Goal: Task Accomplishment & Management: Use online tool/utility

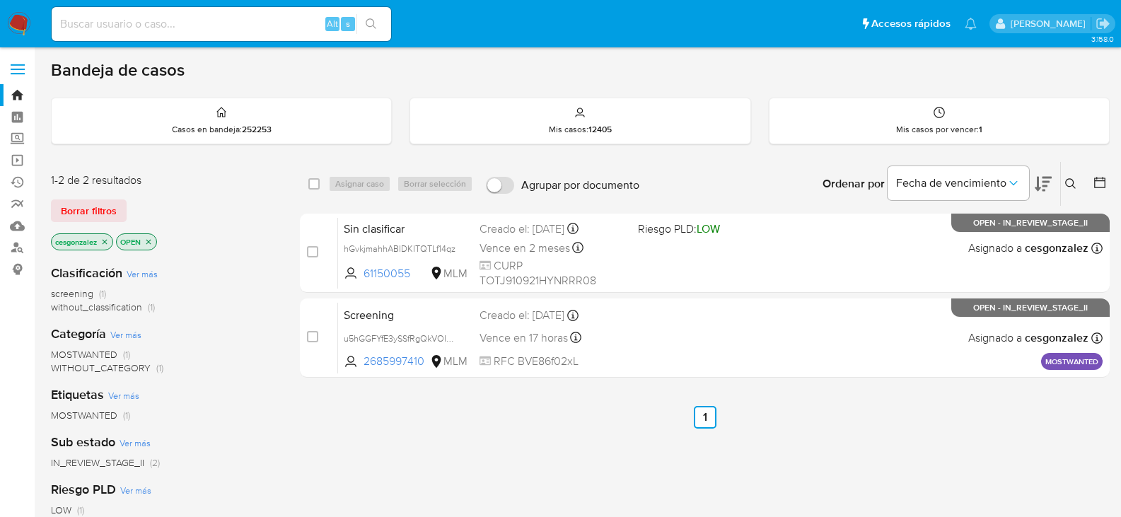
click at [140, 29] on input at bounding box center [221, 24] width 339 height 18
click at [90, 214] on span "Borrar filtros" at bounding box center [89, 211] width 56 height 20
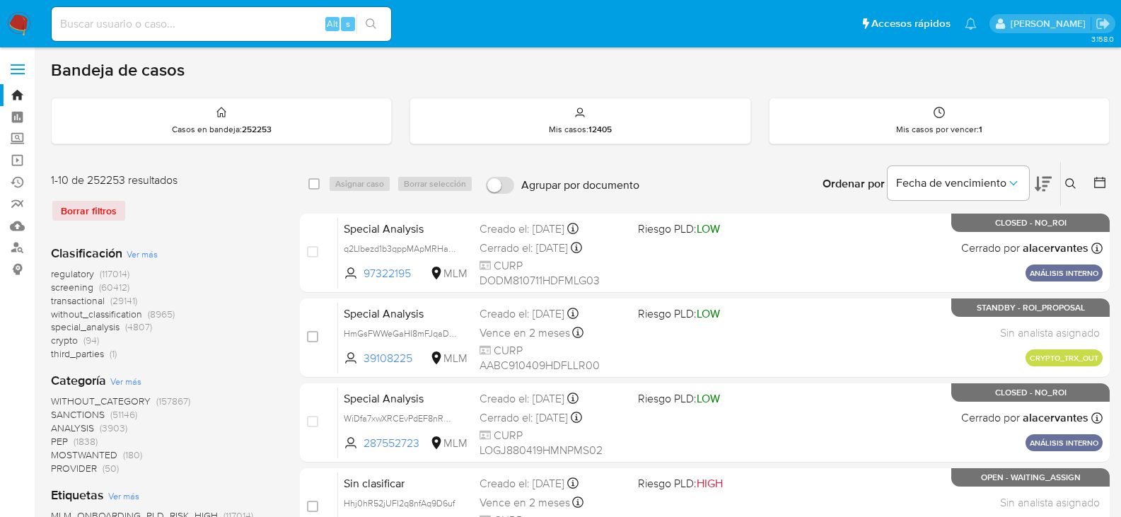
click at [1072, 187] on icon at bounding box center [1070, 183] width 11 height 11
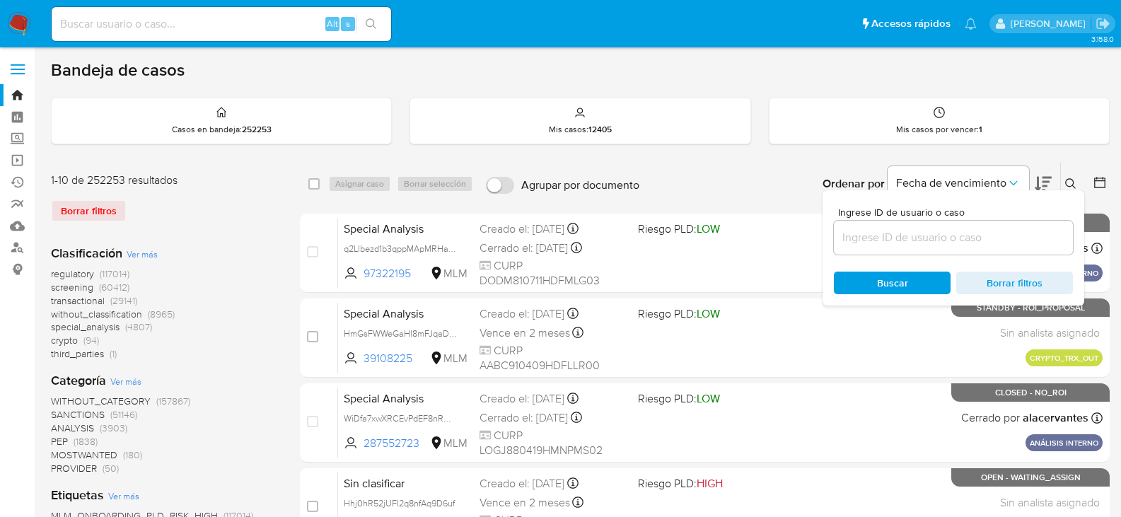
click at [895, 243] on input at bounding box center [953, 237] width 239 height 18
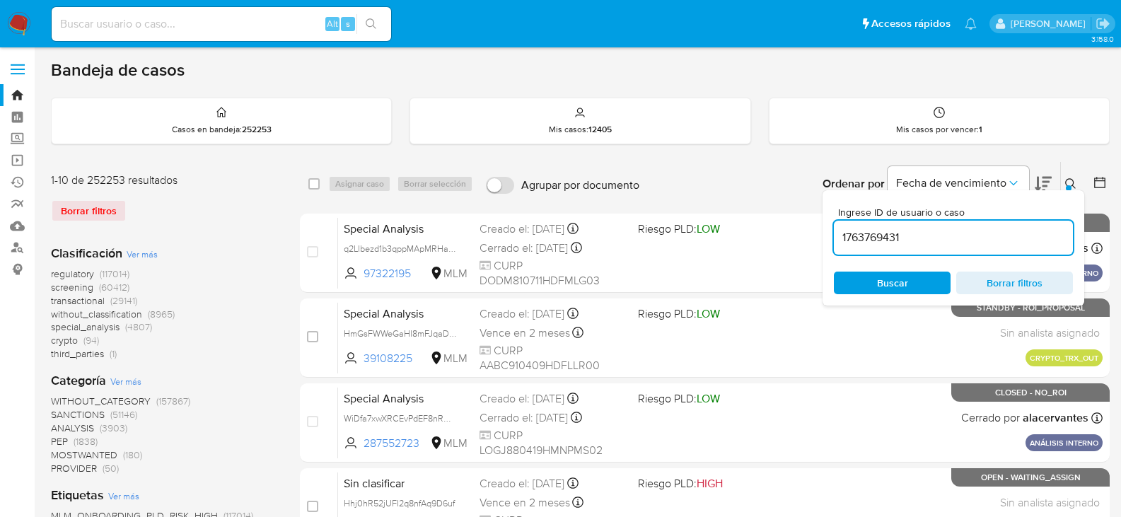
type input "1763769431"
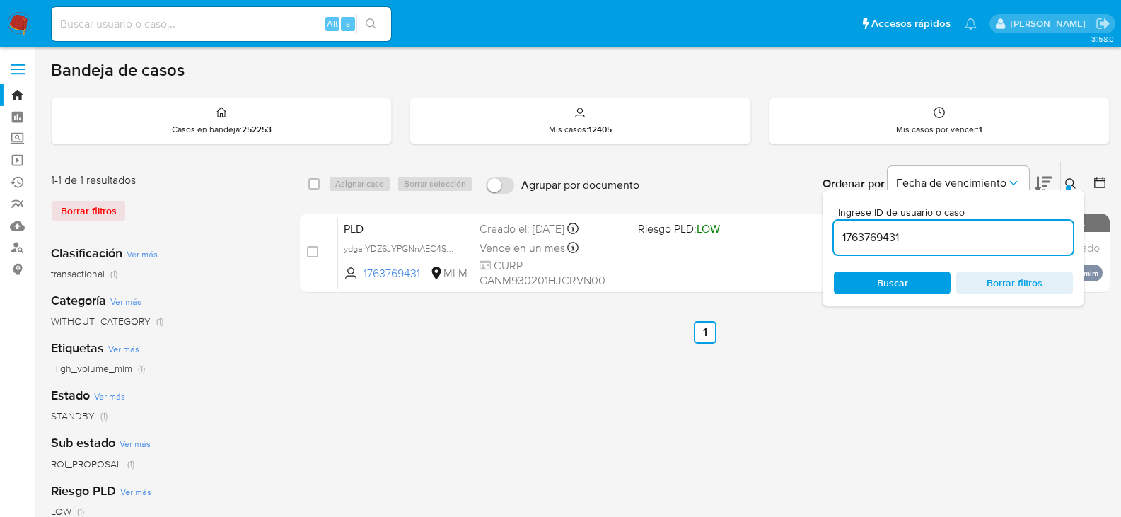
click at [1068, 183] on icon at bounding box center [1070, 183] width 11 height 11
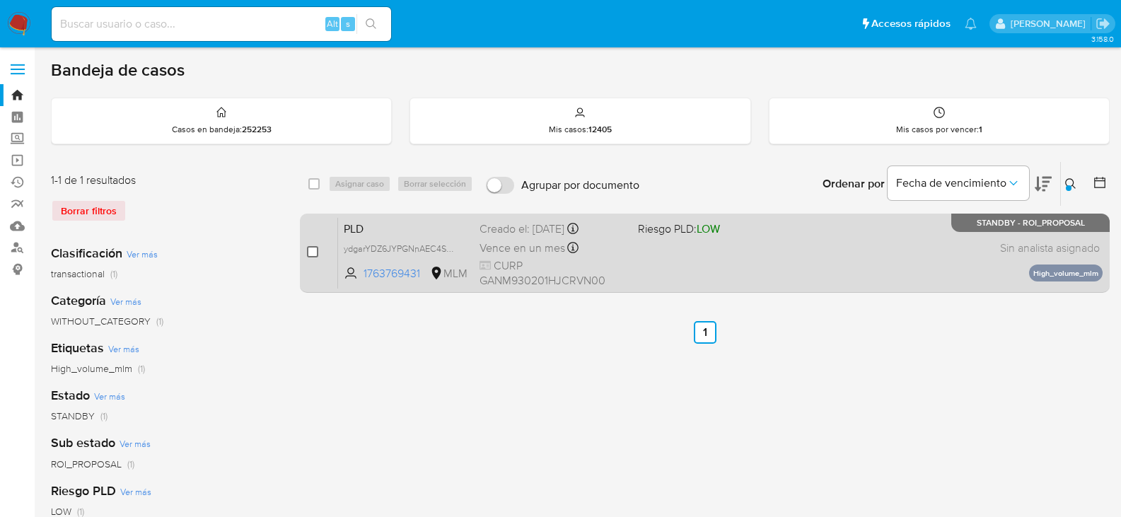
click at [311, 255] on input "checkbox" at bounding box center [312, 251] width 11 height 11
checkbox input "true"
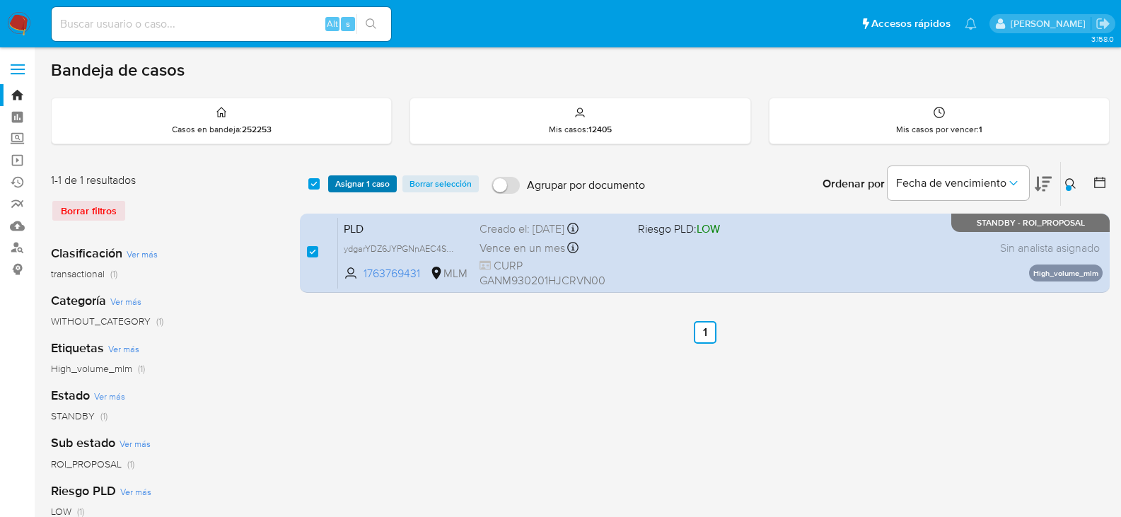
click at [356, 182] on span "Asignar 1 caso" at bounding box center [362, 184] width 54 height 14
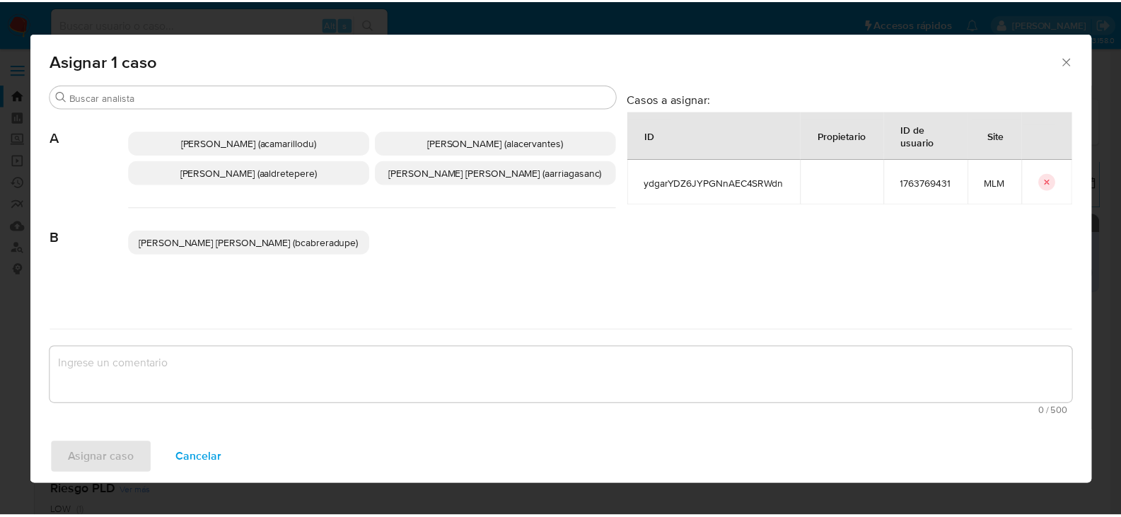
scroll to position [141, 0]
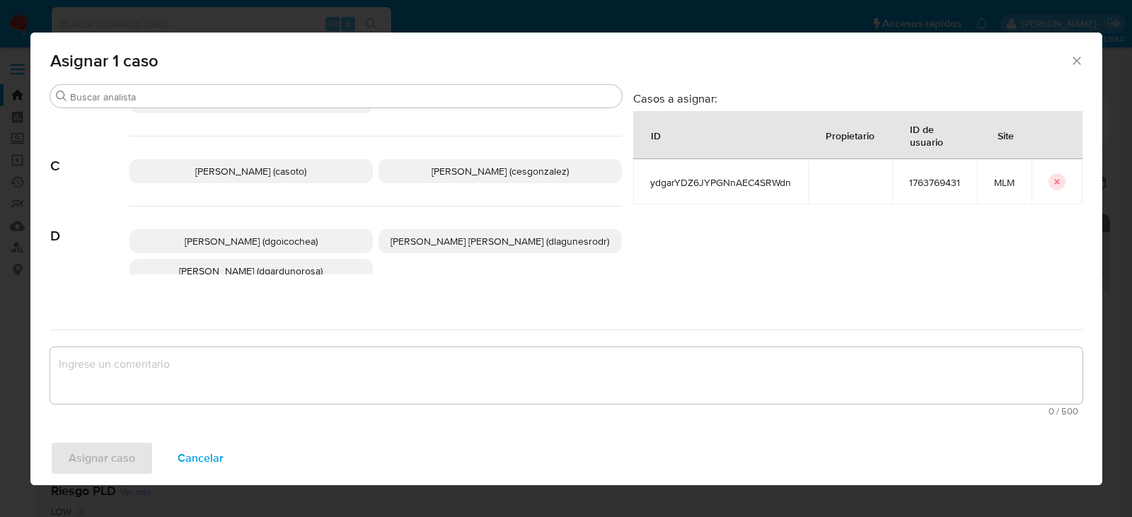
click at [465, 163] on p "Cesar Gonzalez (cesgonzalez)" at bounding box center [499, 171] width 243 height 24
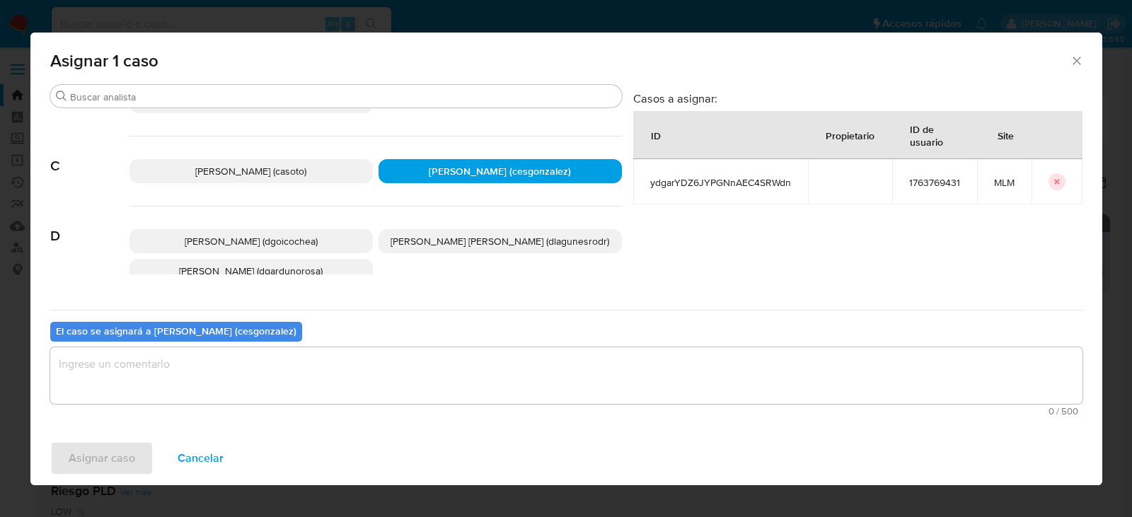
click at [142, 376] on textarea "assign-modal" at bounding box center [566, 375] width 1032 height 57
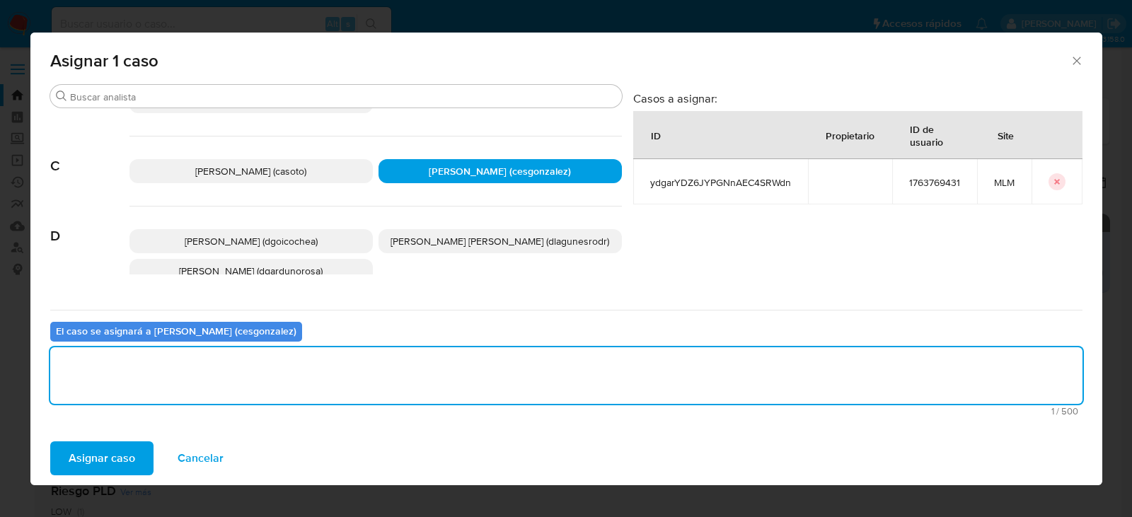
click at [117, 450] on span "Asignar caso" at bounding box center [102, 458] width 66 height 31
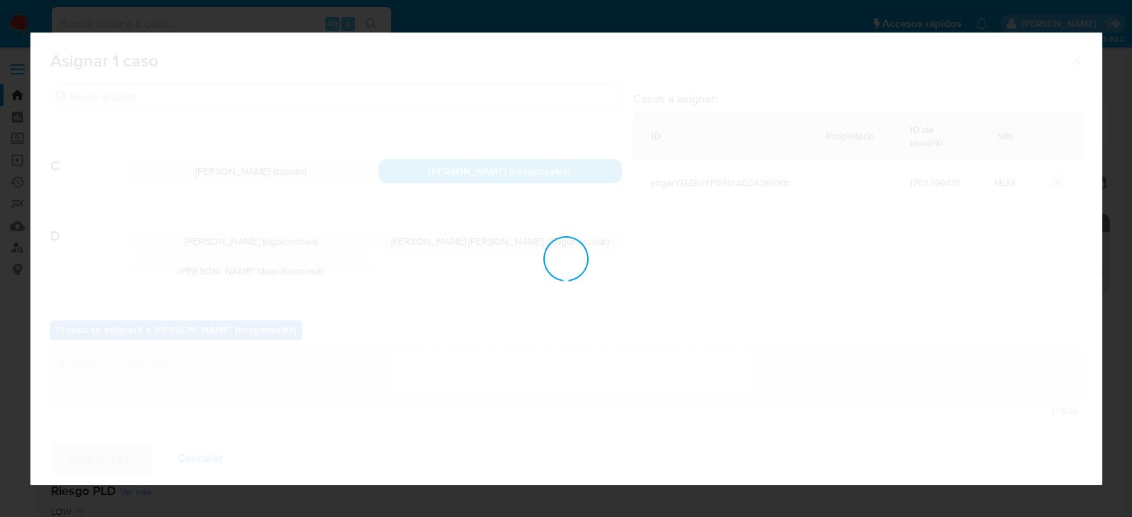
checkbox input "false"
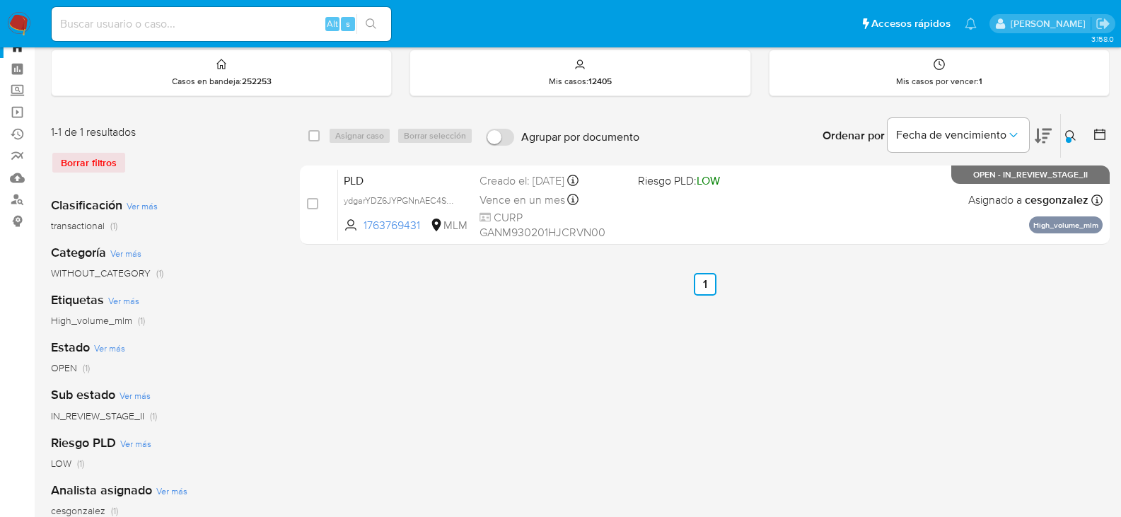
scroll to position [71, 0]
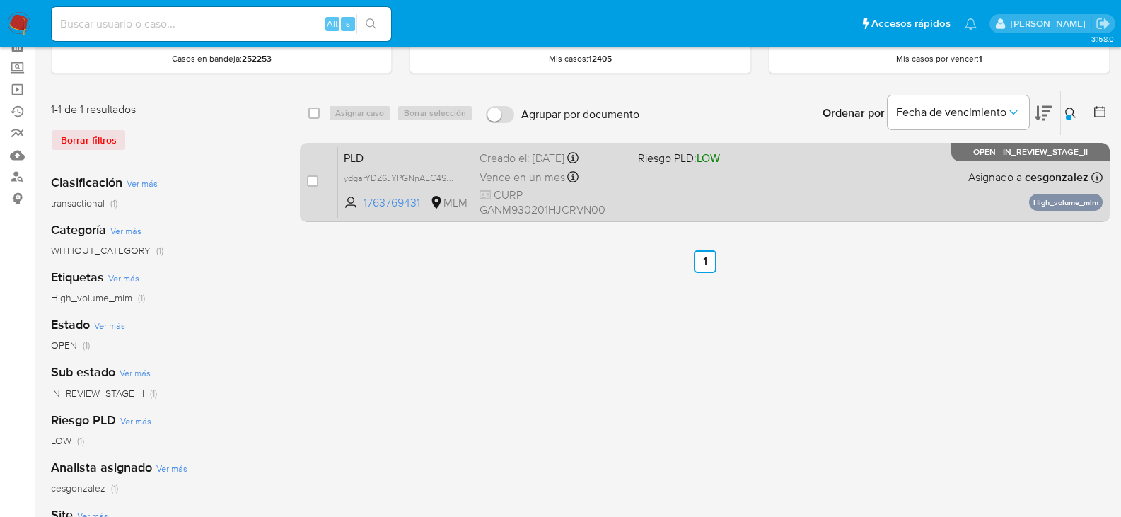
click at [658, 186] on div "PLD ydgarYDZ6JYPGNnAEC4SRWdn 1763769431 MLM Riesgo PLD: LOW Creado el: 12/08/20…" at bounding box center [720, 181] width 765 height 71
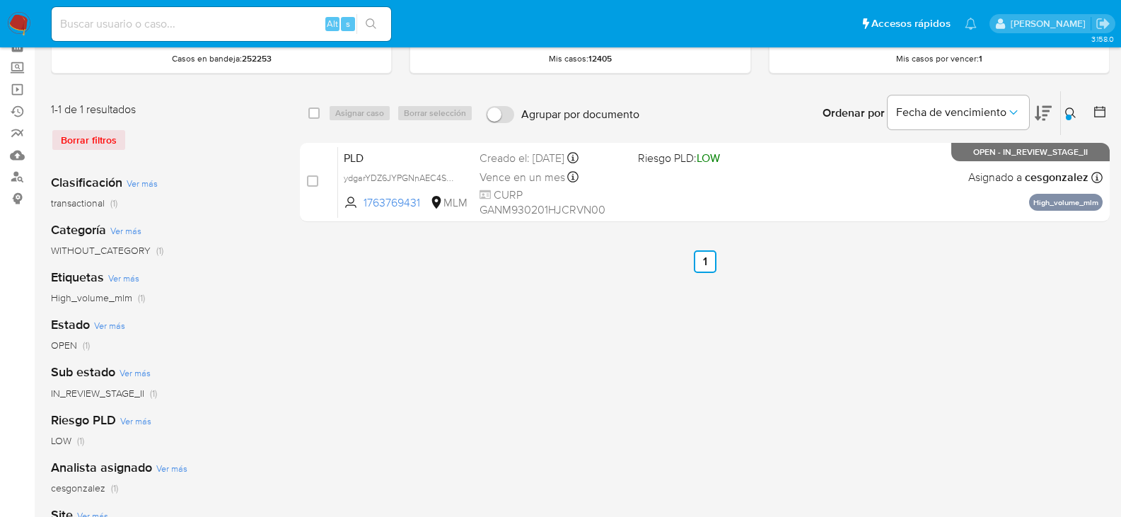
click at [25, 26] on img at bounding box center [19, 24] width 24 height 24
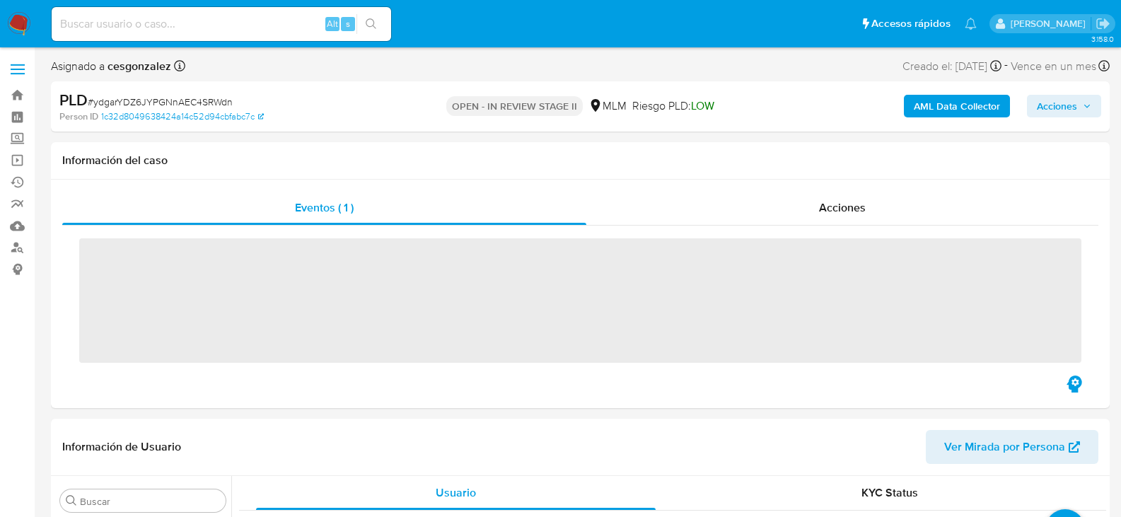
scroll to position [598, 0]
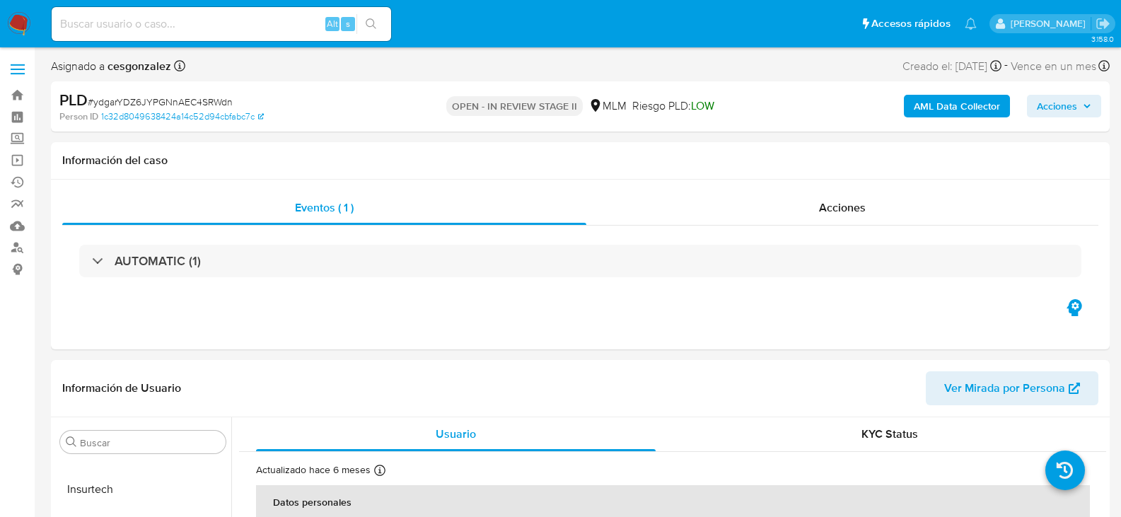
select select "10"
click at [831, 210] on span "Acciones" at bounding box center [842, 207] width 47 height 16
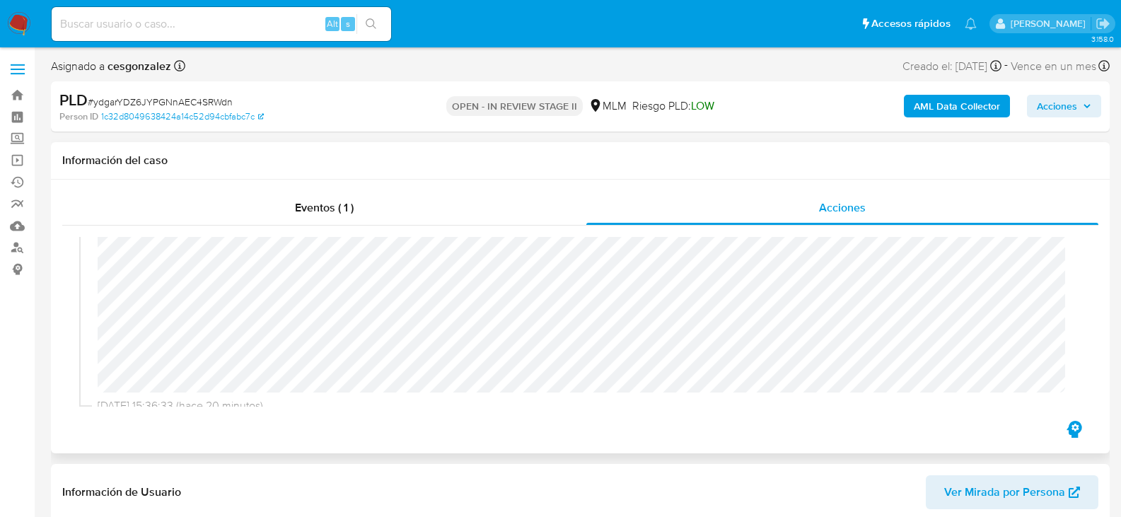
scroll to position [284, 0]
click at [735, 393] on div "11/09/2025 15:55:32 (hace un minuto) El caso pasó a estado OPEN_IN_REVIEW_STAGE…" at bounding box center [580, 322] width 1002 height 170
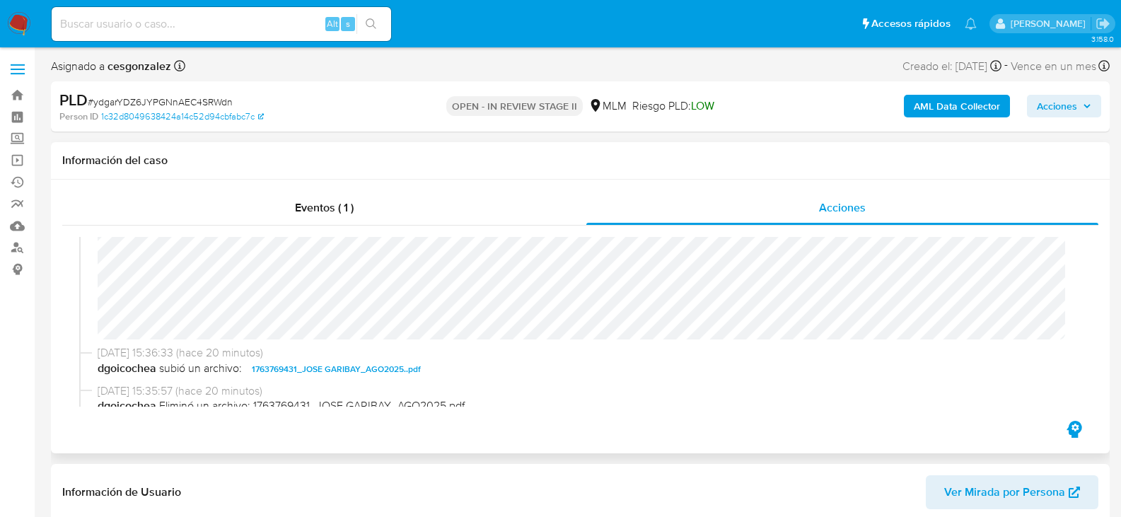
scroll to position [379, 0]
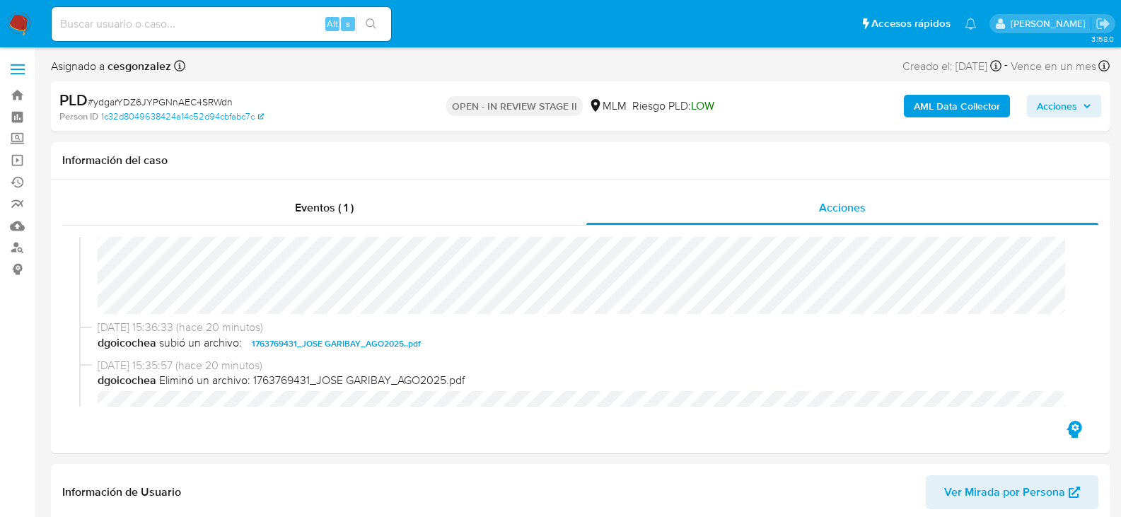
click at [1071, 114] on span "Acciones" at bounding box center [1057, 106] width 40 height 23
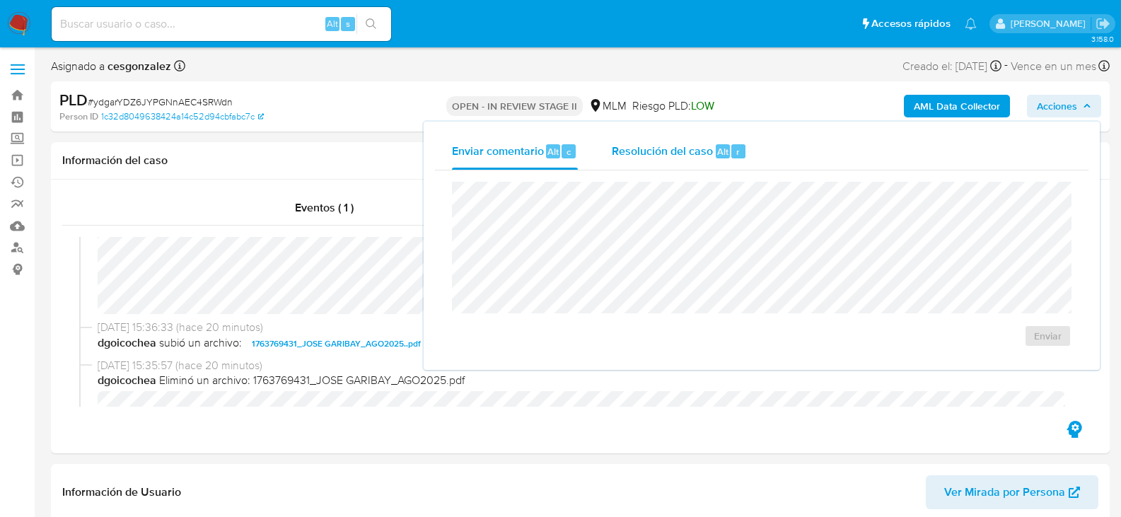
click at [697, 157] on span "Resolución del caso" at bounding box center [662, 151] width 101 height 16
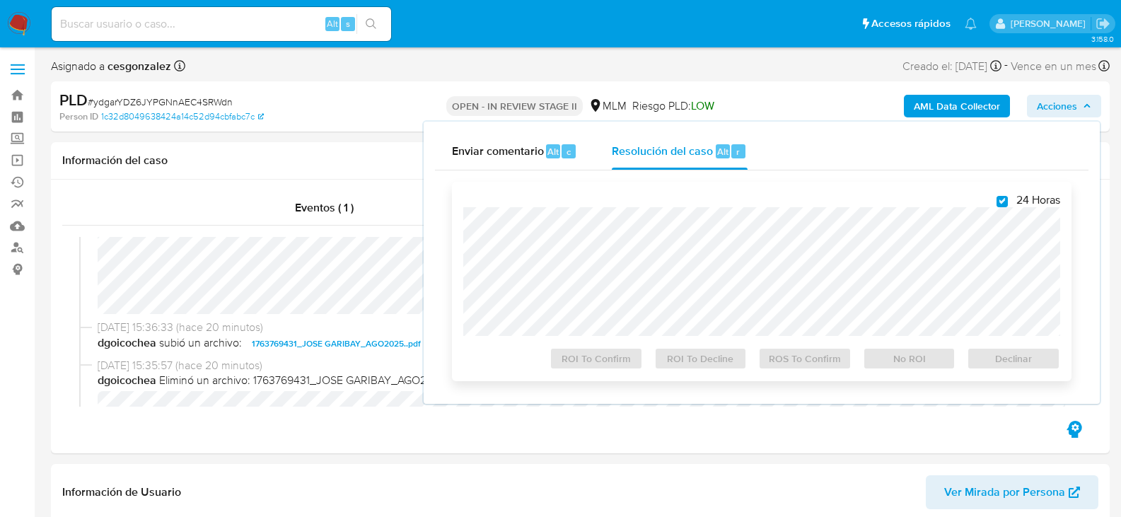
checkbox input "true"
click at [819, 368] on span "ROS To Confirm" at bounding box center [805, 359] width 74 height 20
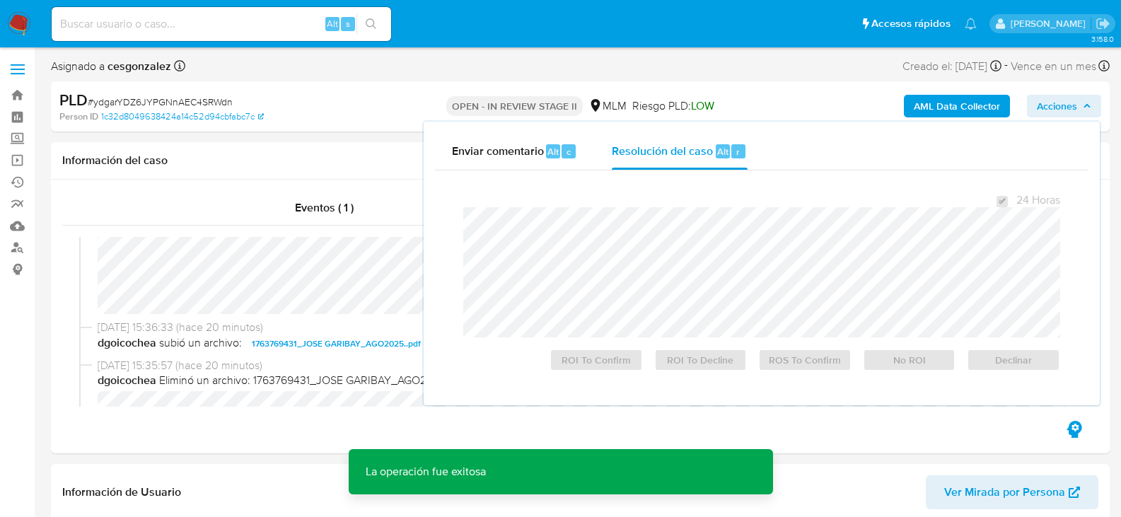
click at [152, 100] on span "# ydgarYDZ6JYPGNnAEC4SRWdn" at bounding box center [160, 102] width 145 height 14
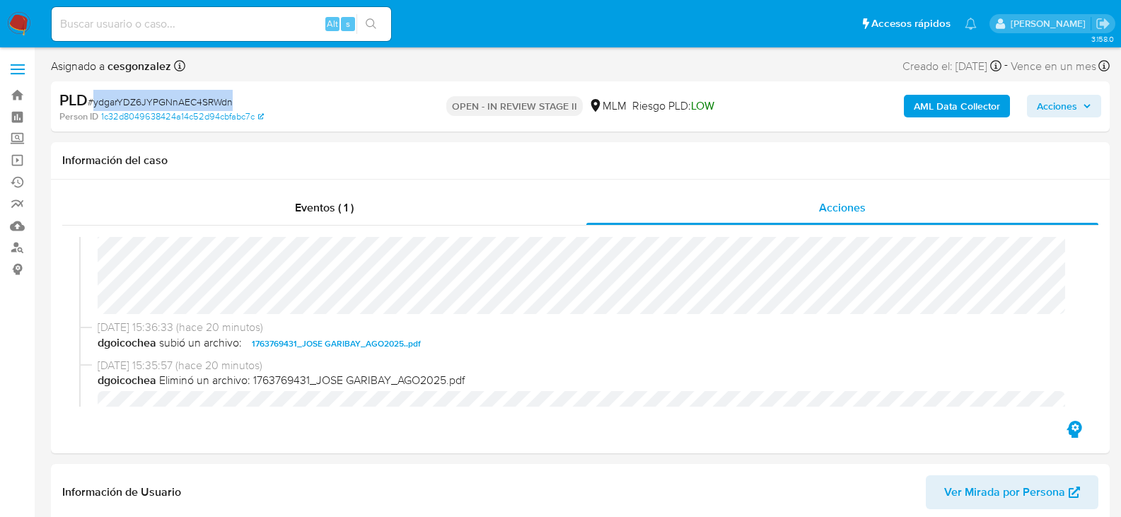
click at [152, 100] on span "# ydgarYDZ6JYPGNnAEC4SRWdn" at bounding box center [160, 102] width 145 height 14
copy span "ydgarYDZ6JYPGNnAEC4SRWdn"
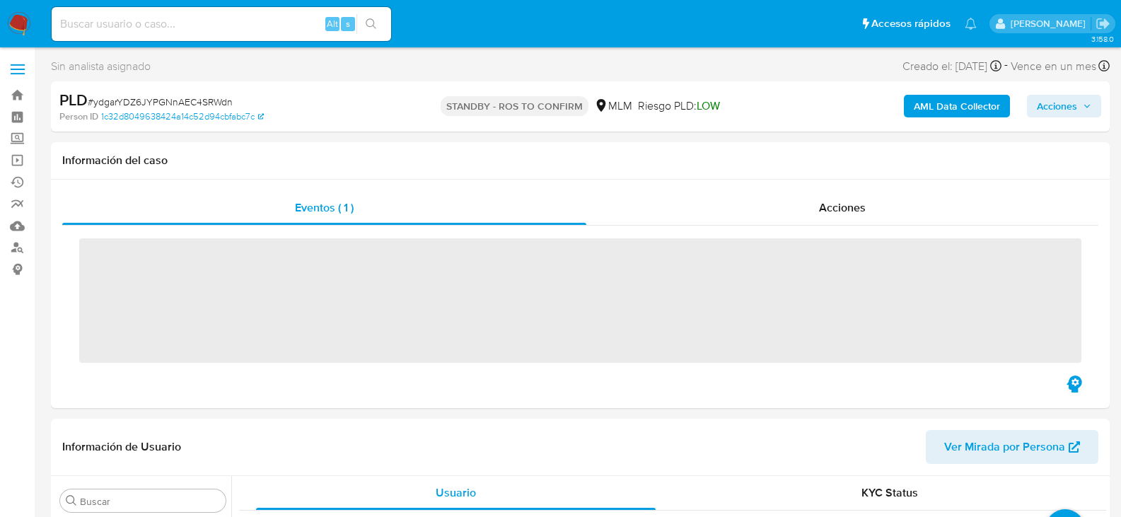
scroll to position [598, 0]
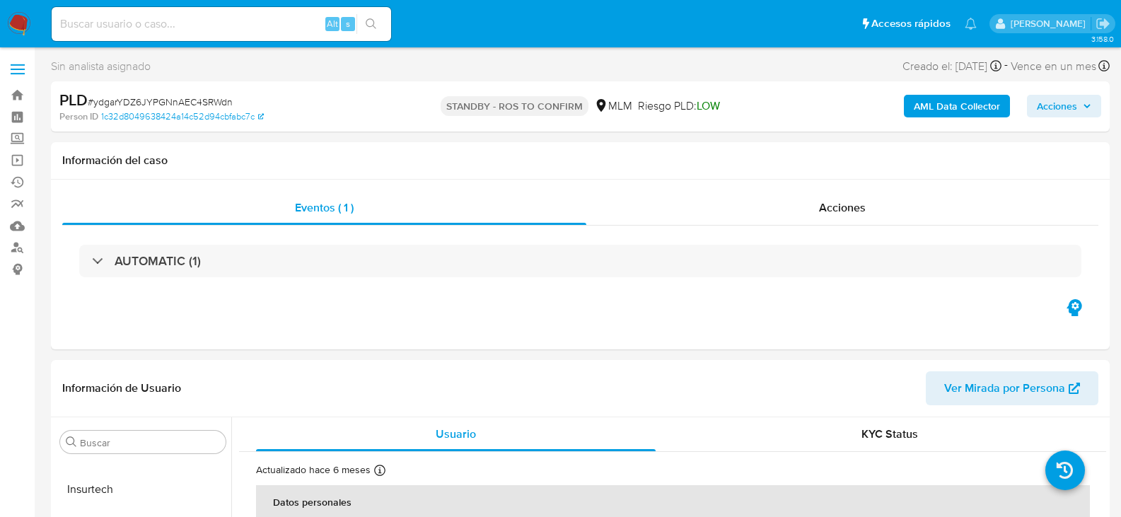
select select "10"
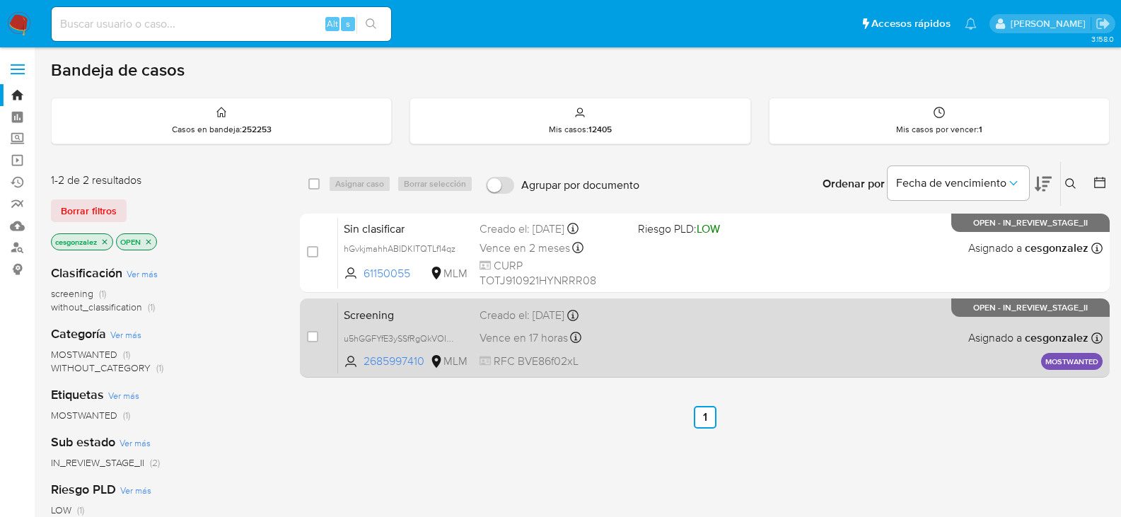
click at [732, 337] on div "Screening u5hGGFYfE3ySSfRgQkVOIwGb 2685997410 MLM Creado el: 11/09/2025 Creado …" at bounding box center [720, 337] width 765 height 71
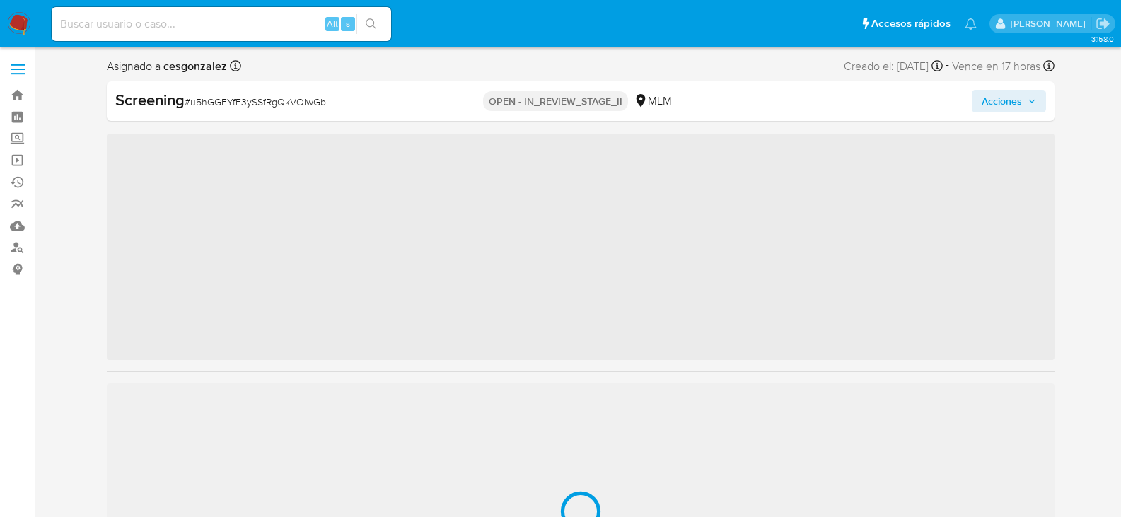
scroll to position [598, 0]
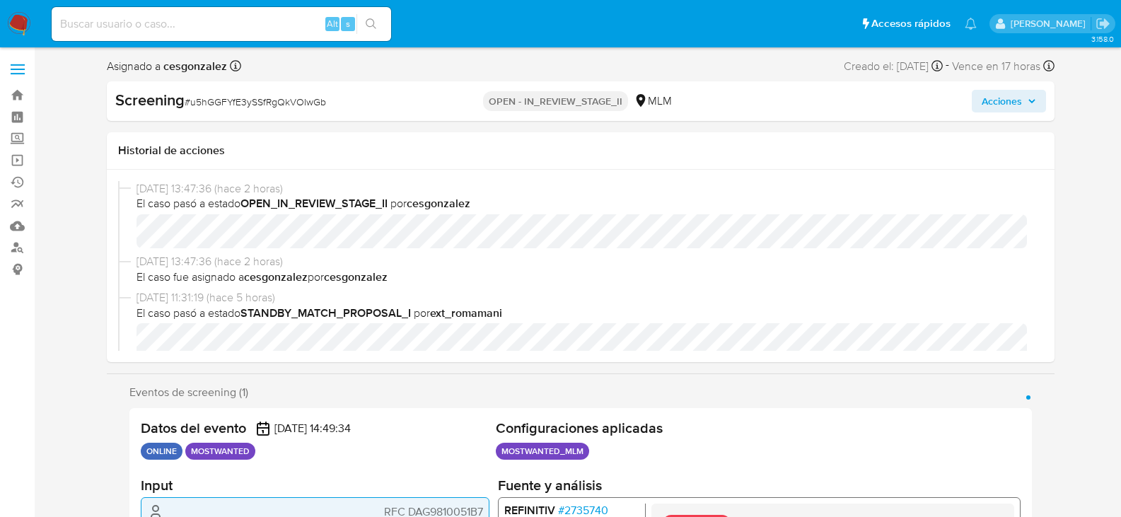
select select "10"
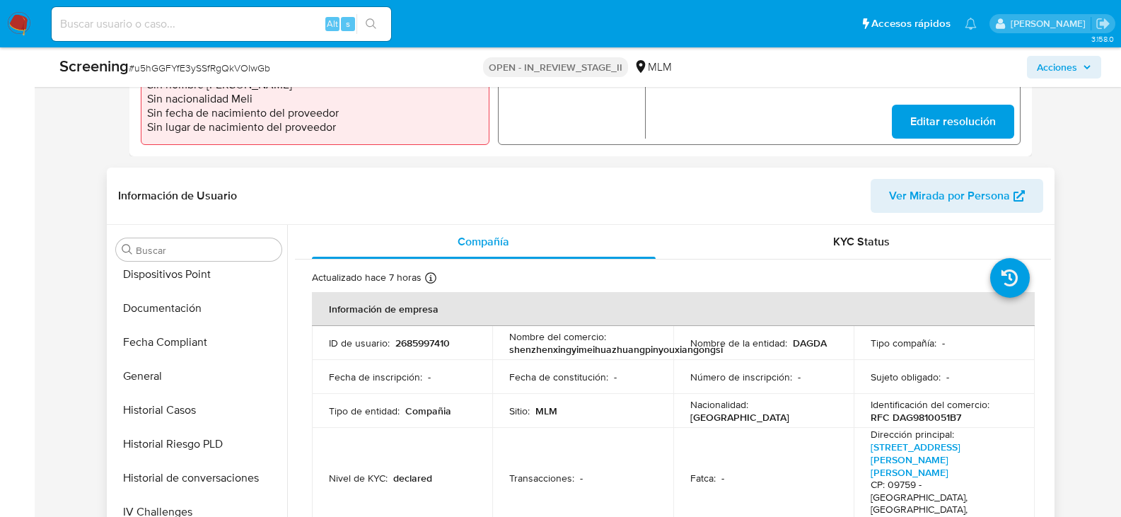
scroll to position [244, 0]
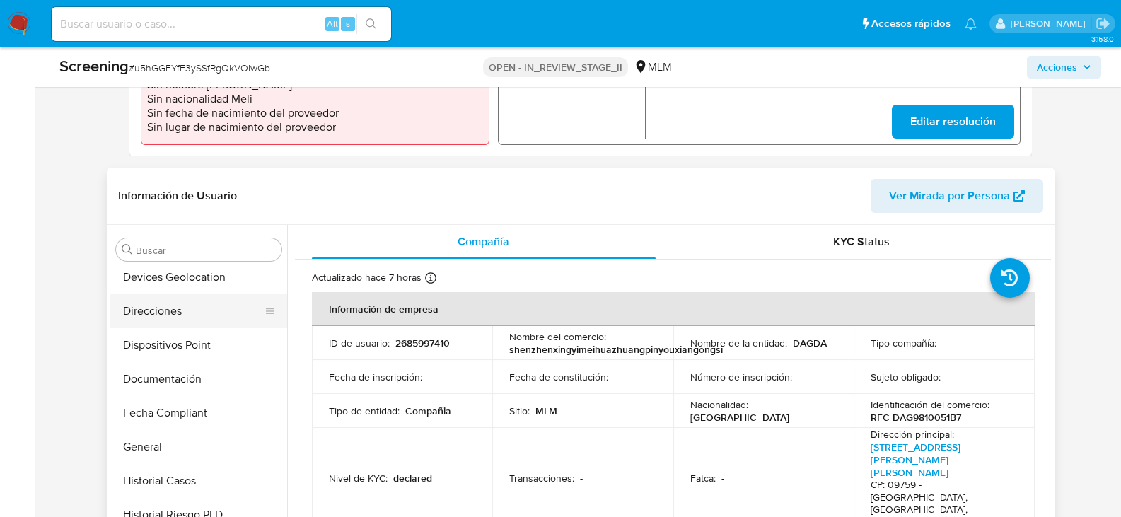
click at [175, 317] on button "Direcciones" at bounding box center [193, 311] width 166 height 34
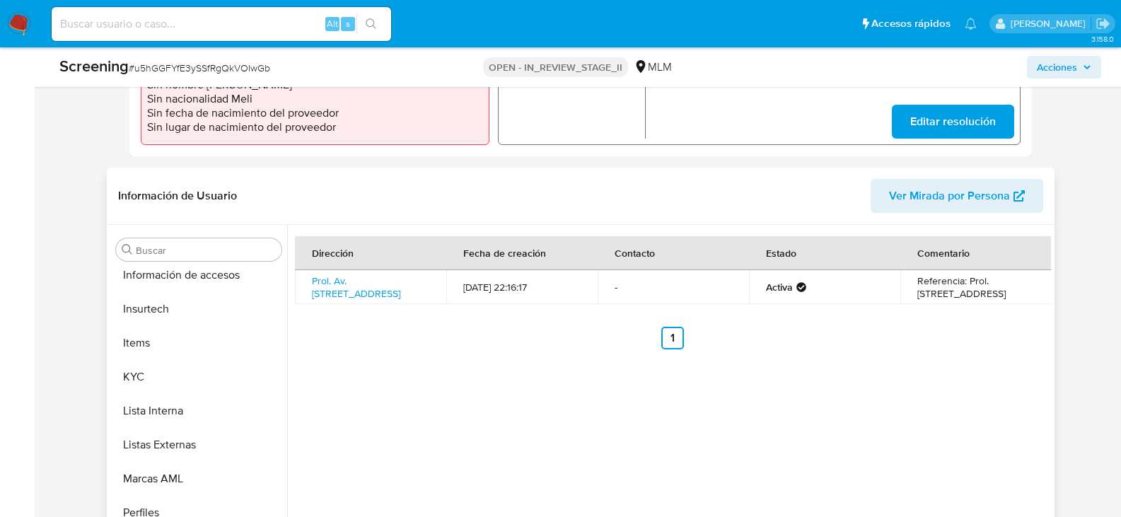
scroll to position [598, 0]
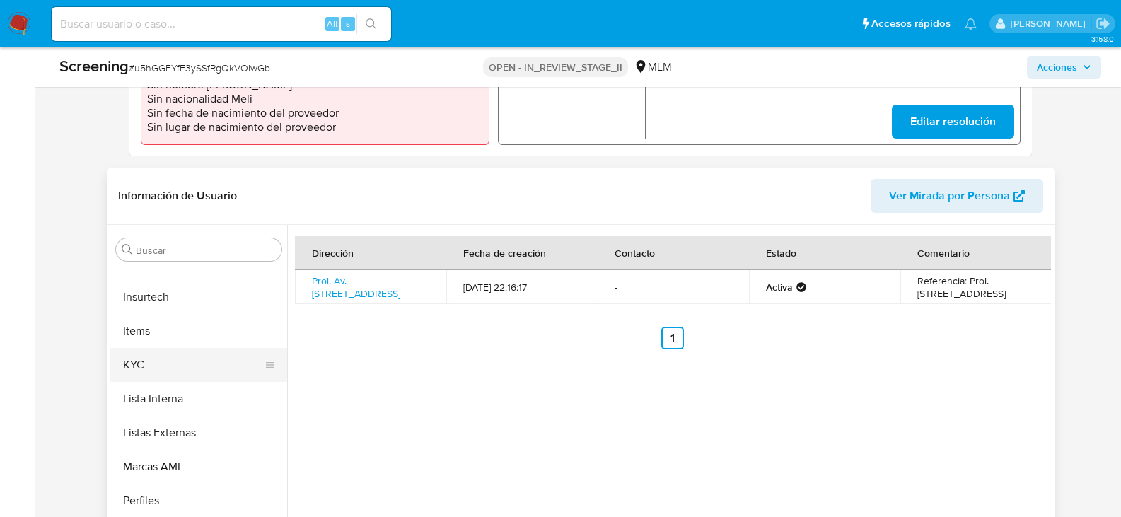
click at [187, 374] on button "KYC" at bounding box center [193, 365] width 166 height 34
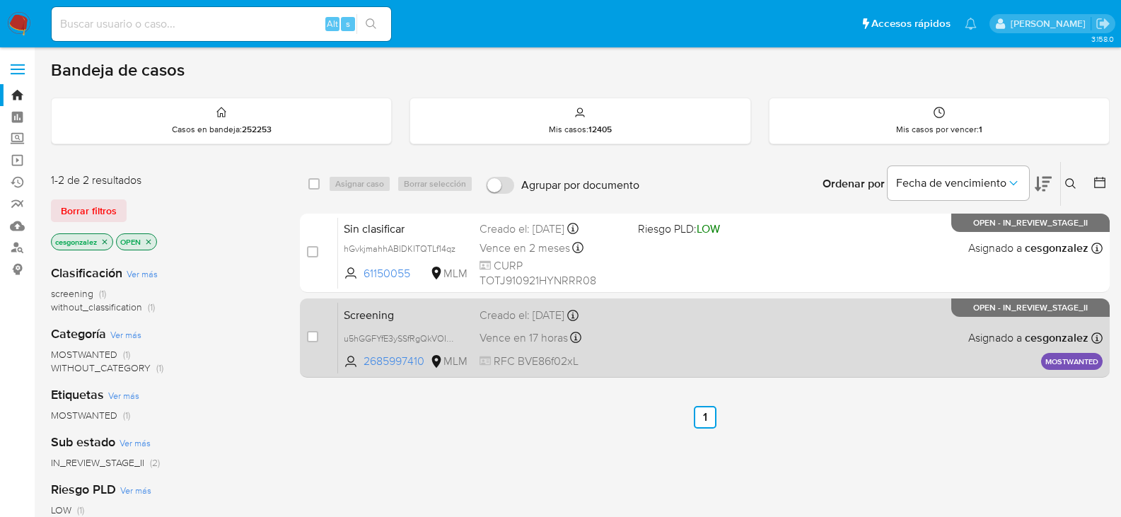
click at [721, 360] on div "Screening u5hGGFYfE3ySSfRgQkVOIwGb 2685997410 MLM Creado el: [DATE] Creado el: …" at bounding box center [720, 337] width 765 height 71
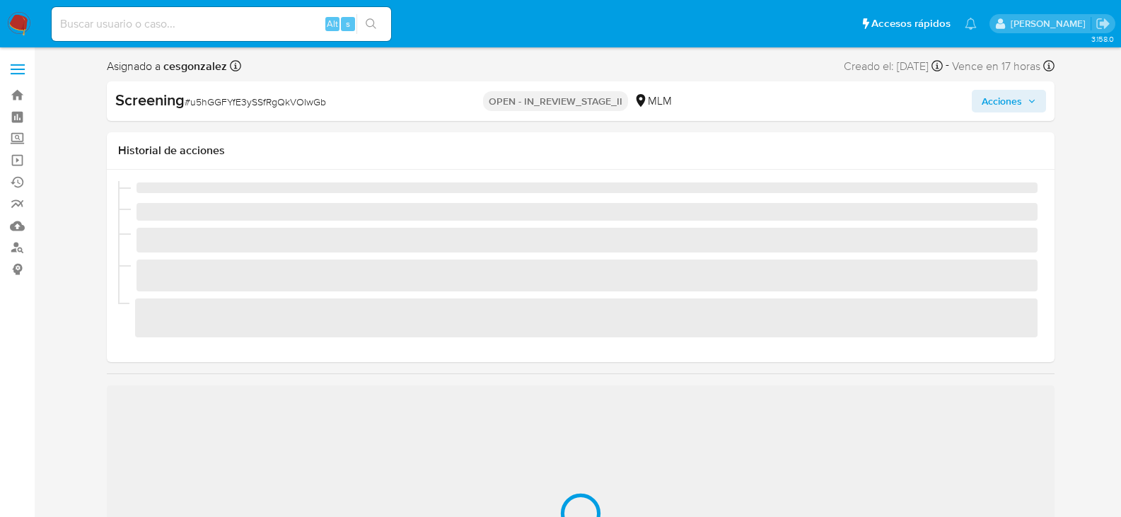
scroll to position [598, 0]
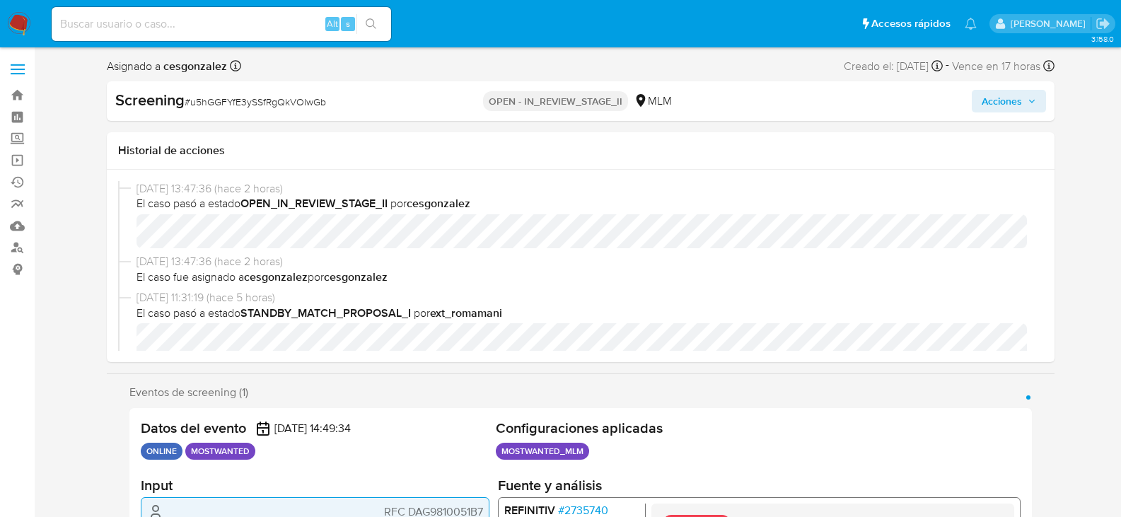
select select "10"
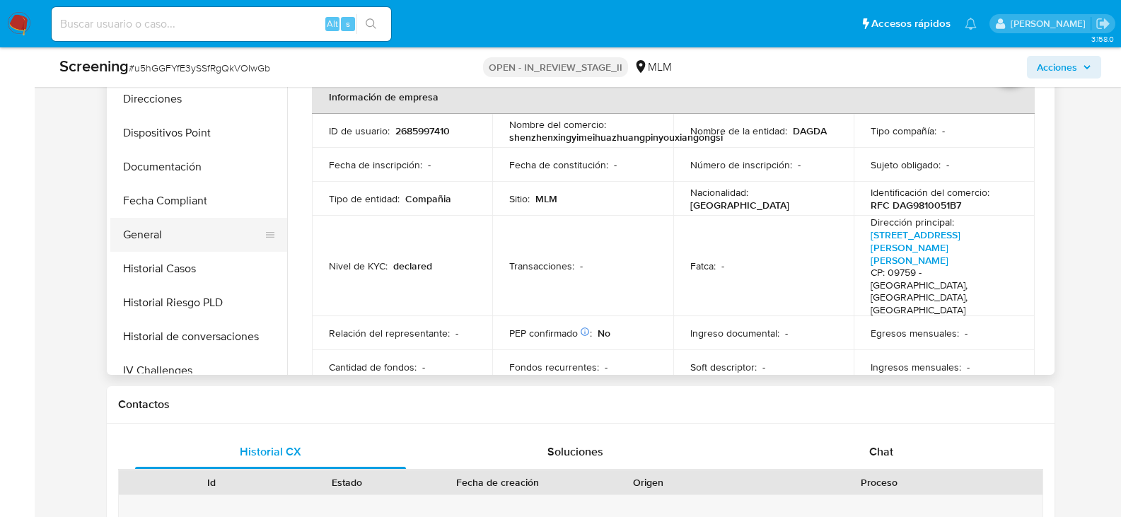
scroll to position [173, 0]
click at [195, 247] on button "Documentación" at bounding box center [193, 238] width 166 height 34
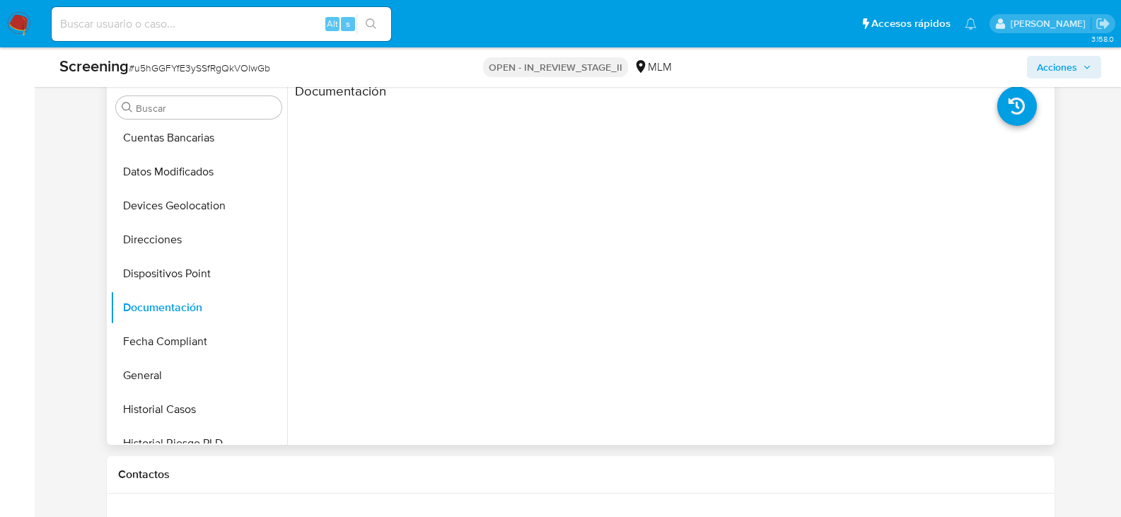
scroll to position [495, 0]
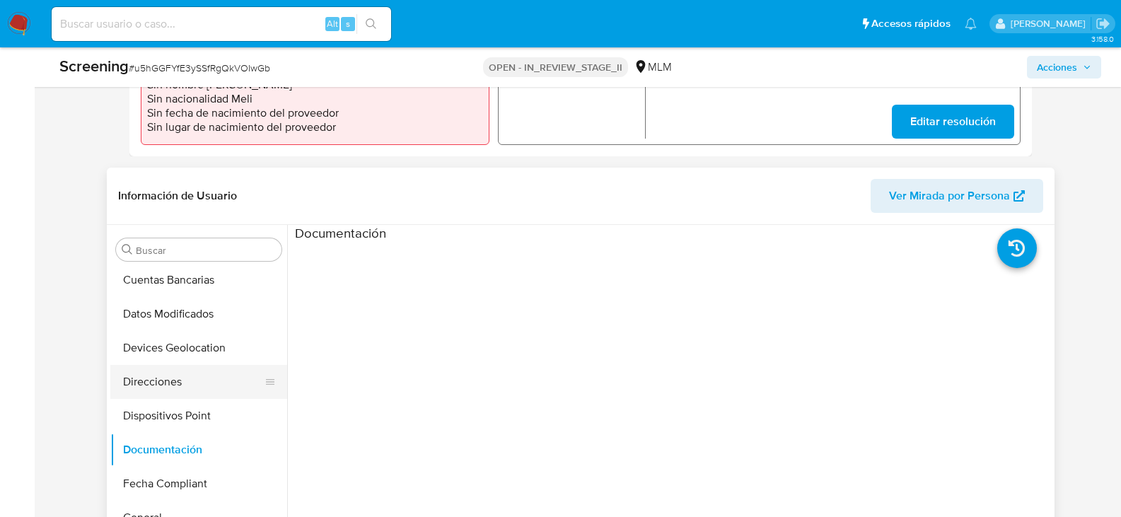
click at [190, 378] on button "Direcciones" at bounding box center [193, 382] width 166 height 34
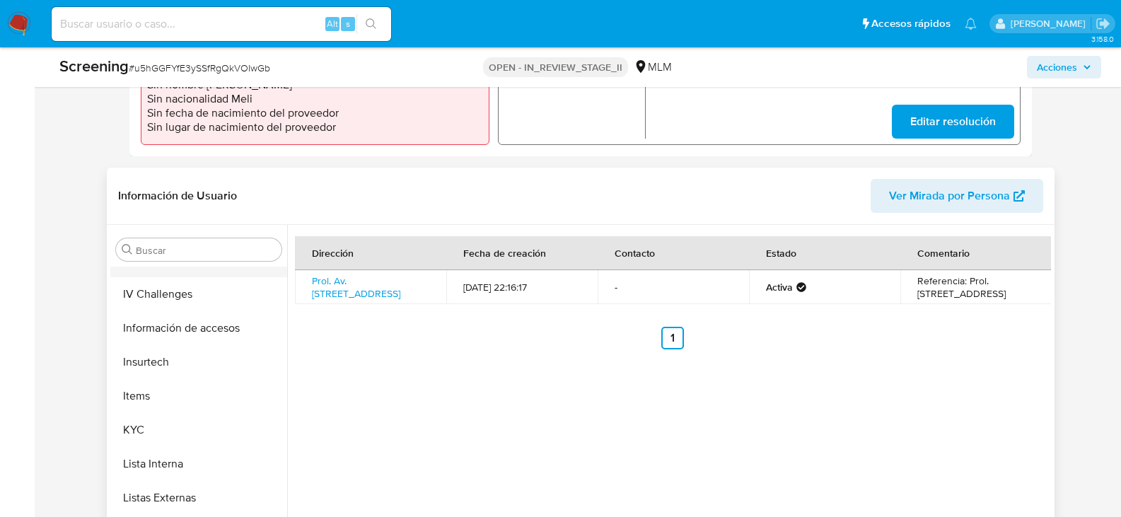
scroll to position [598, 0]
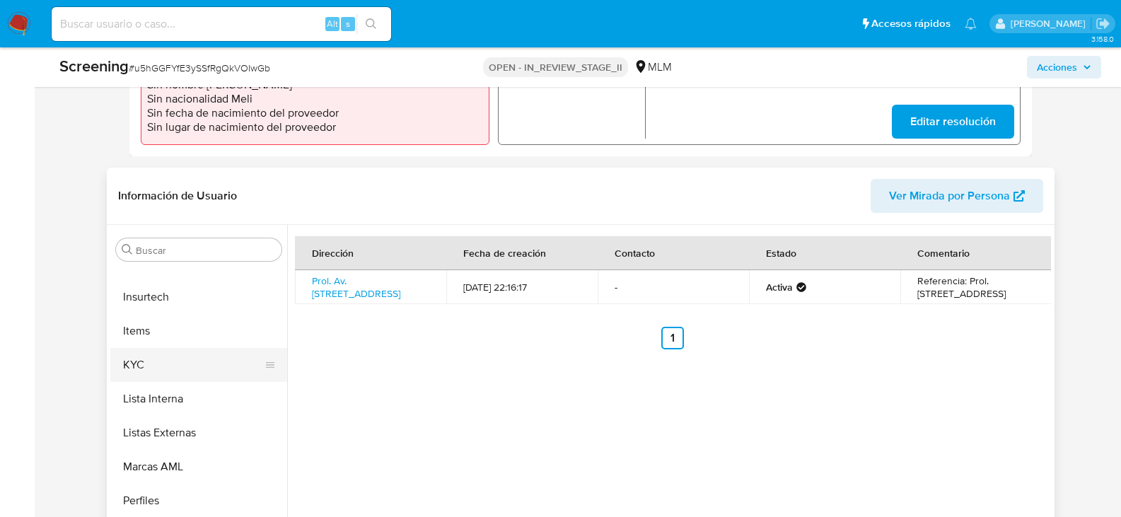
click at [147, 357] on button "KYC" at bounding box center [193, 365] width 166 height 34
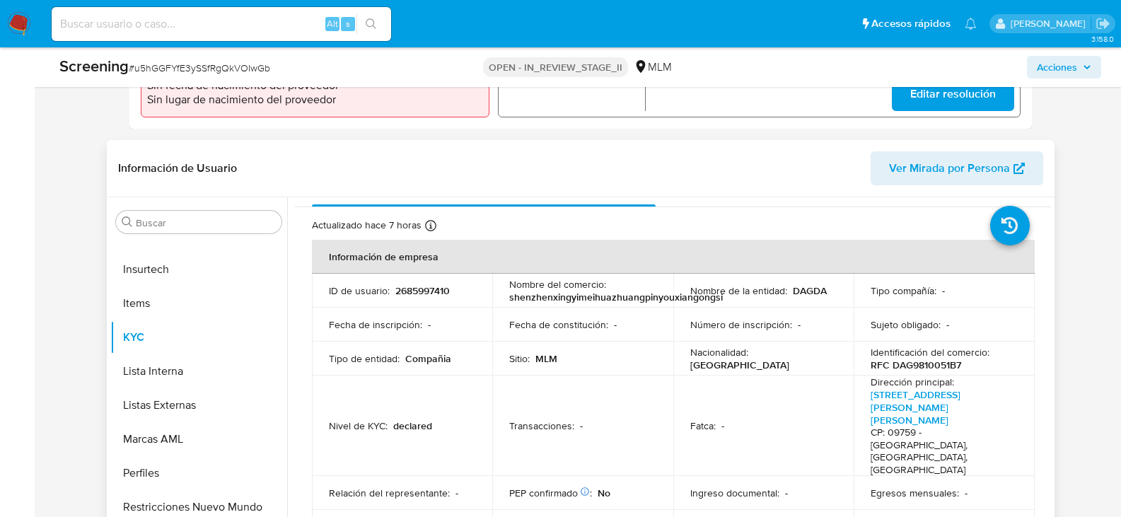
scroll to position [0, 0]
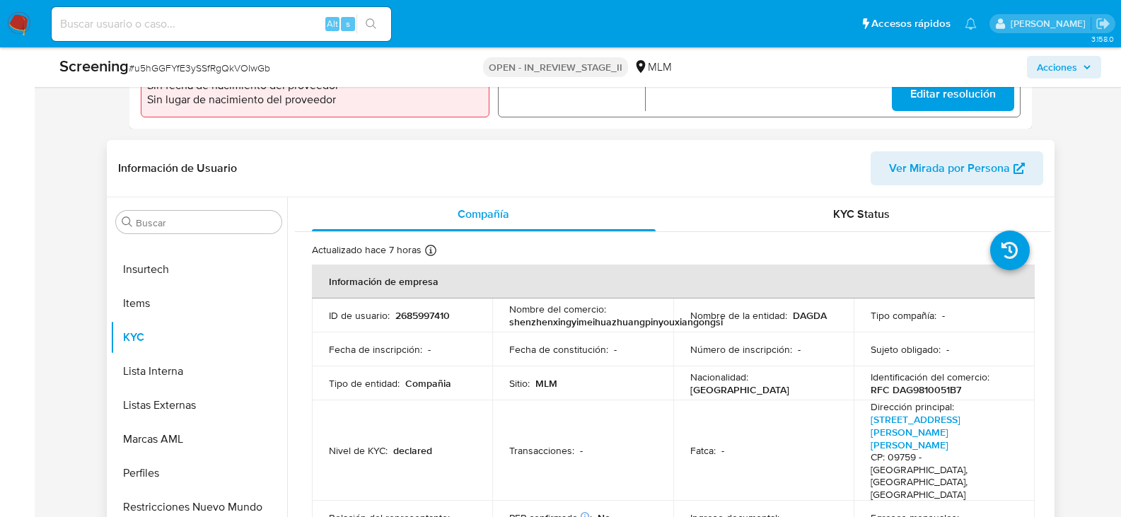
click at [902, 392] on p "RFC DAG9810051B7" at bounding box center [916, 389] width 91 height 13
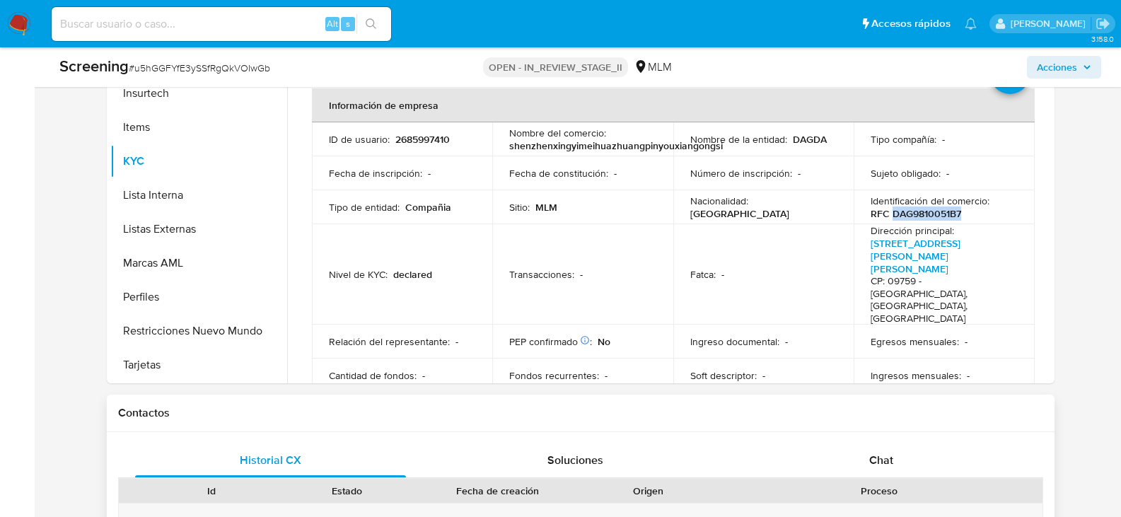
scroll to position [735, 0]
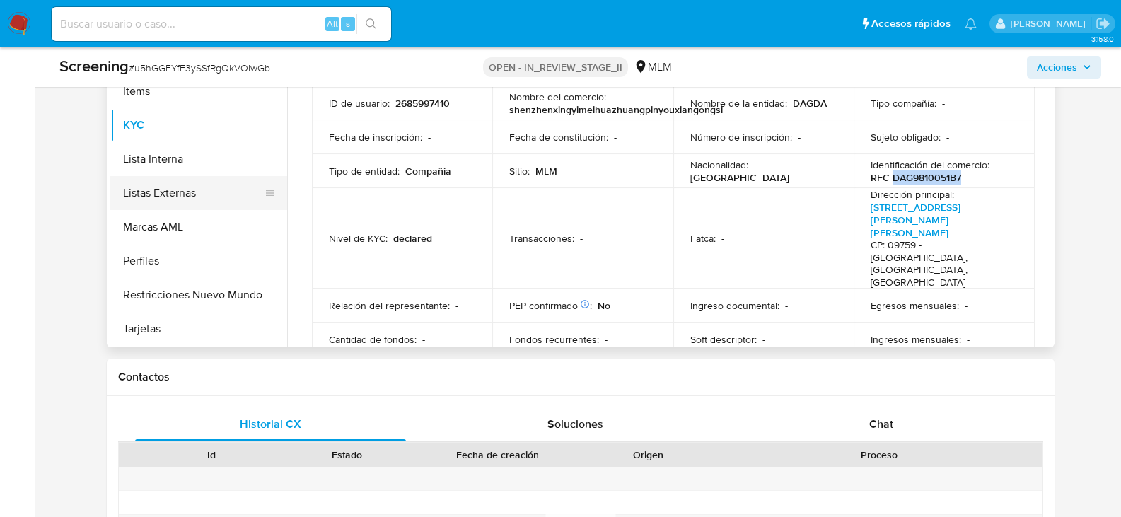
click at [199, 198] on button "Listas Externas" at bounding box center [193, 193] width 166 height 34
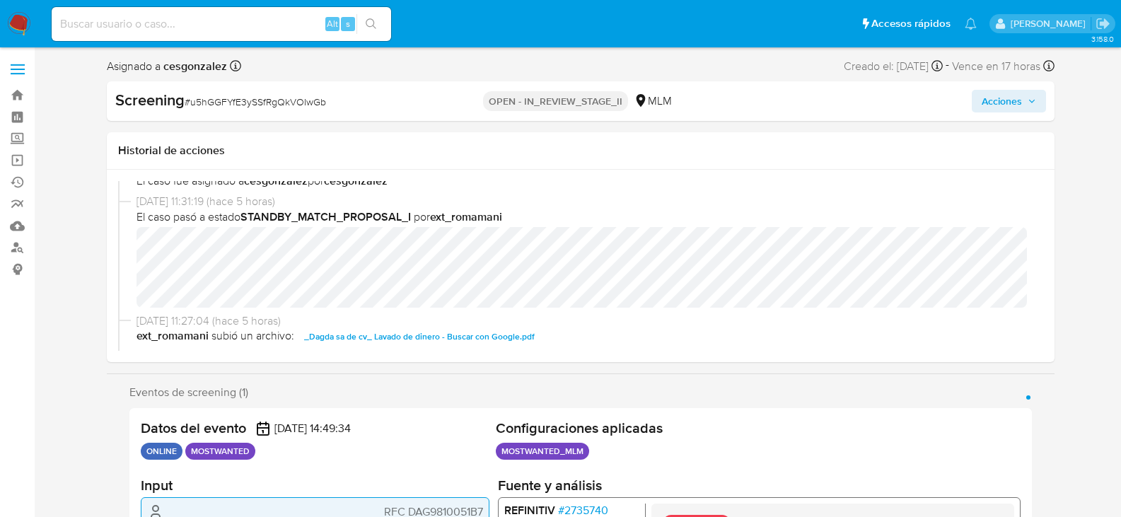
scroll to position [71, 0]
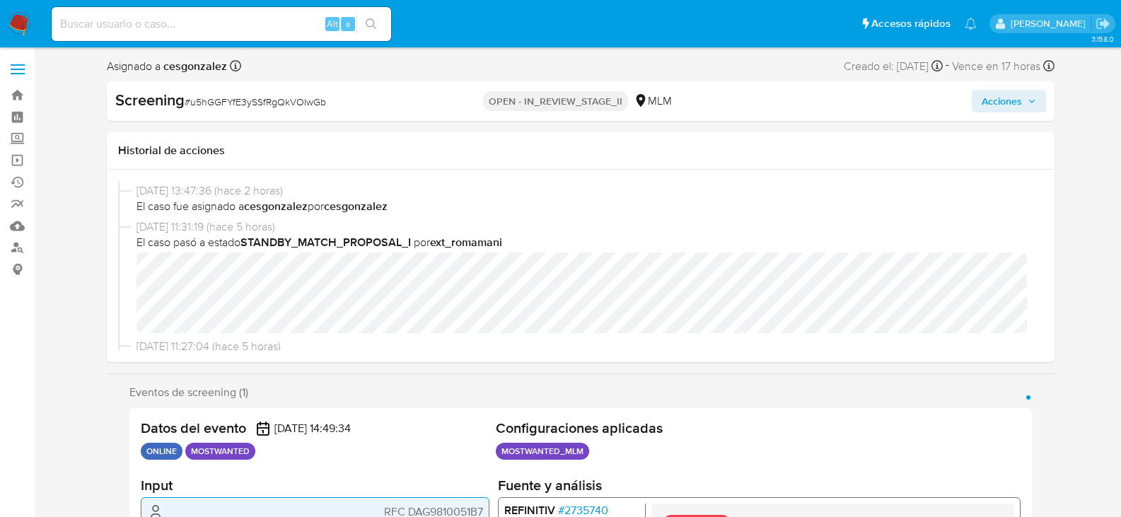
click at [1016, 110] on span "Acciones" at bounding box center [1002, 101] width 40 height 23
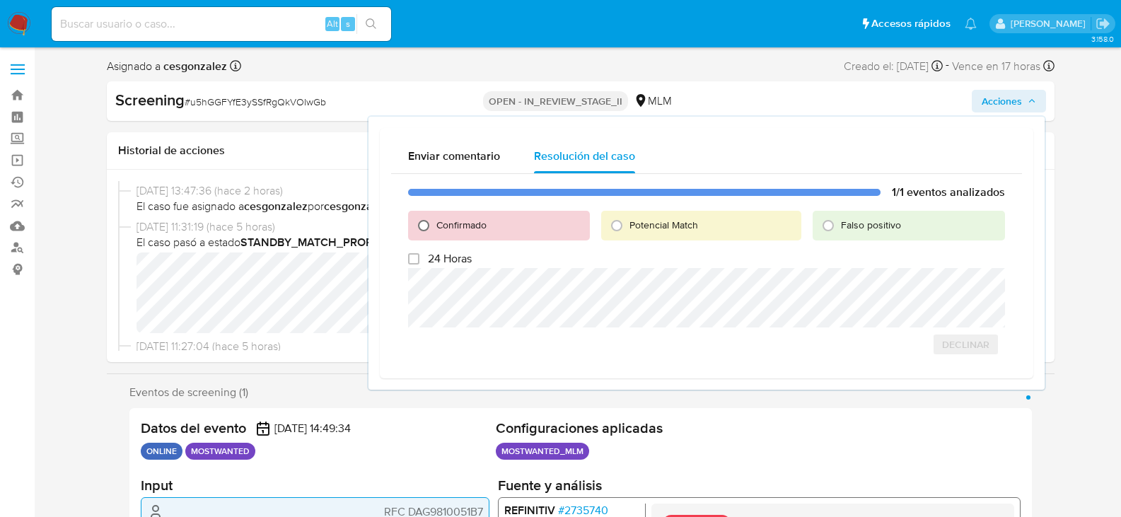
click at [419, 221] on input "Confirmado" at bounding box center [423, 225] width 23 height 23
radio input "true"
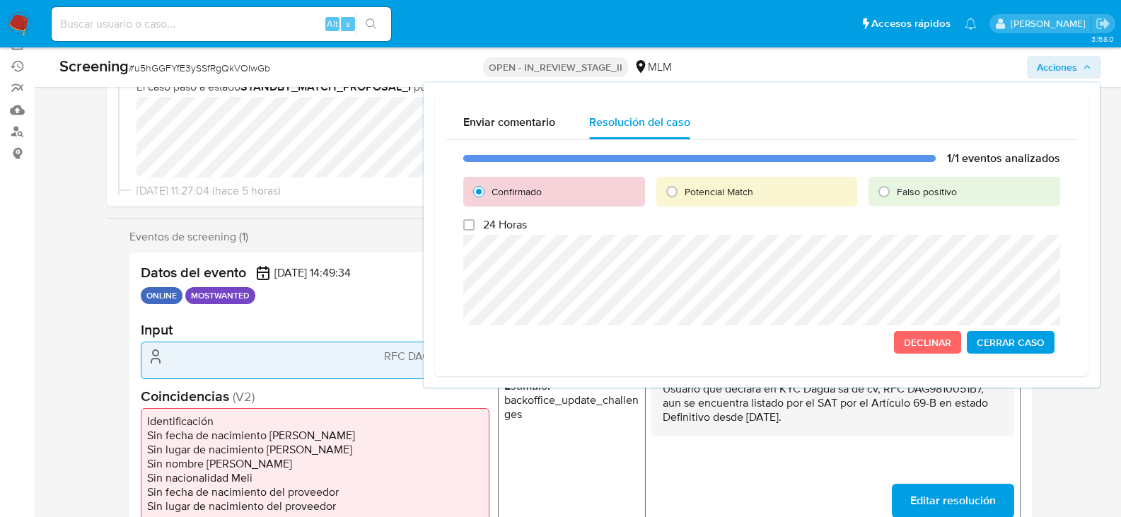
scroll to position [141, 0]
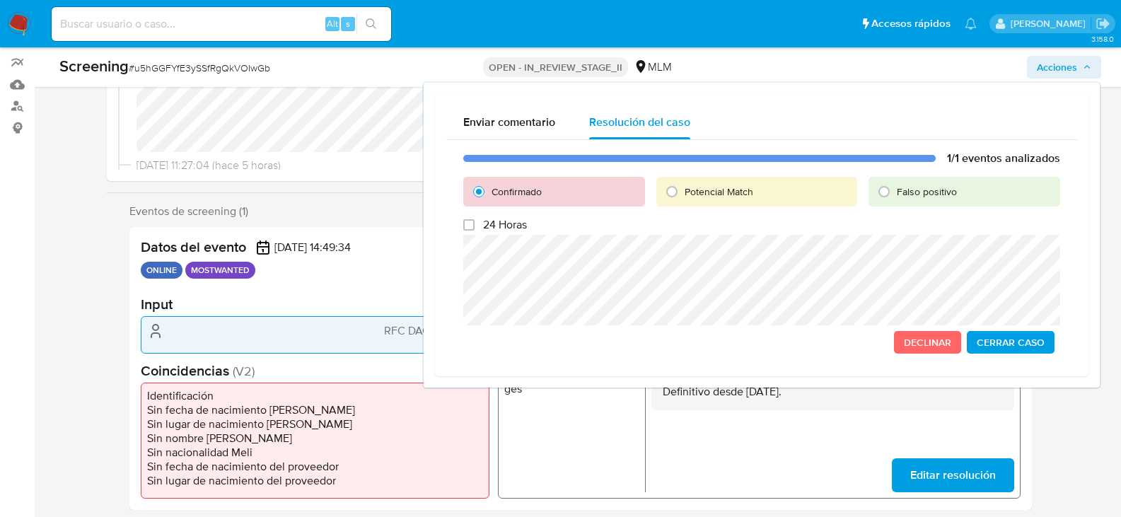
click at [1038, 344] on span "Cerrar Caso" at bounding box center [1011, 342] width 68 height 20
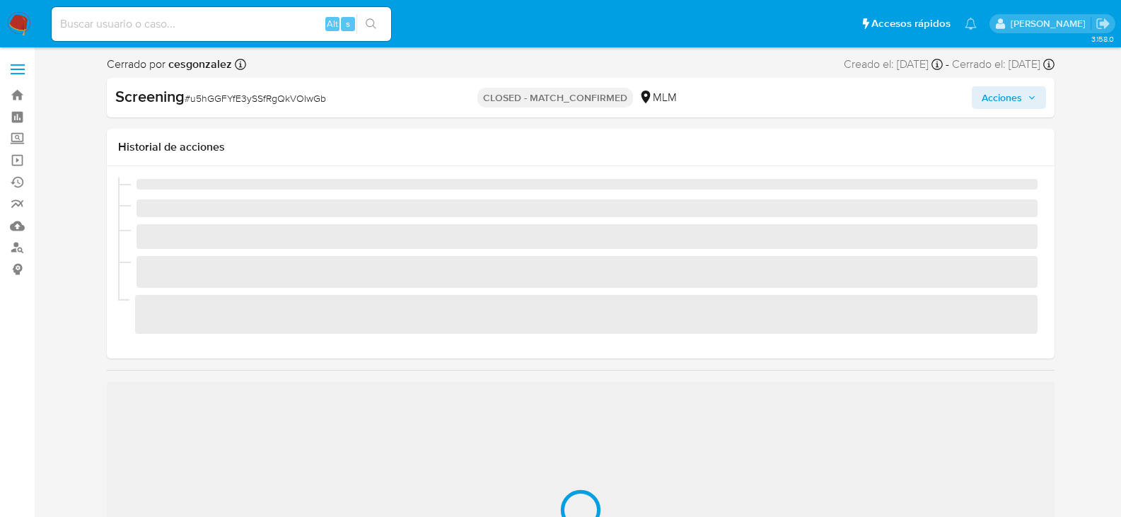
scroll to position [598, 0]
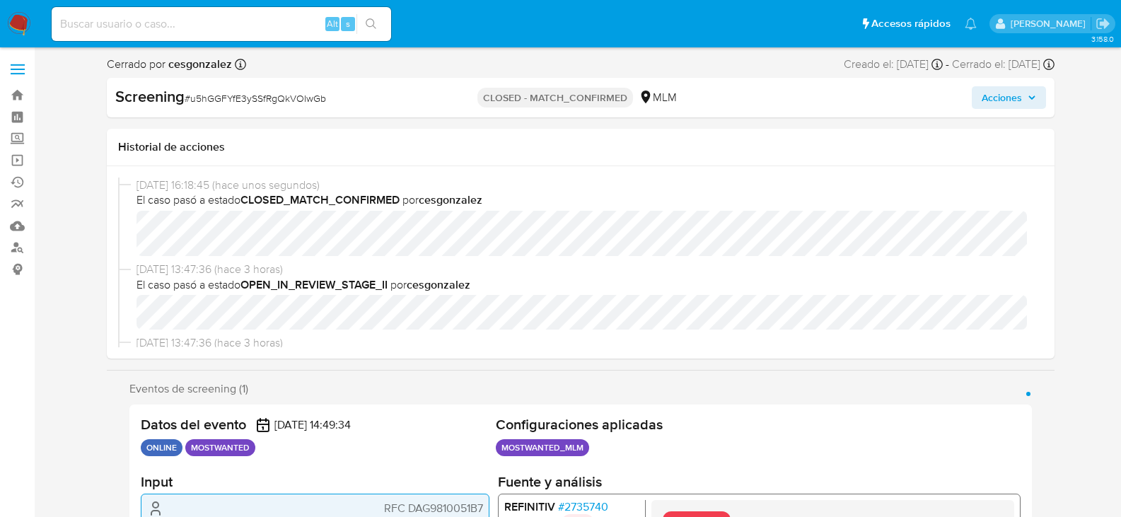
select select "10"
